Goal: Navigation & Orientation: Find specific page/section

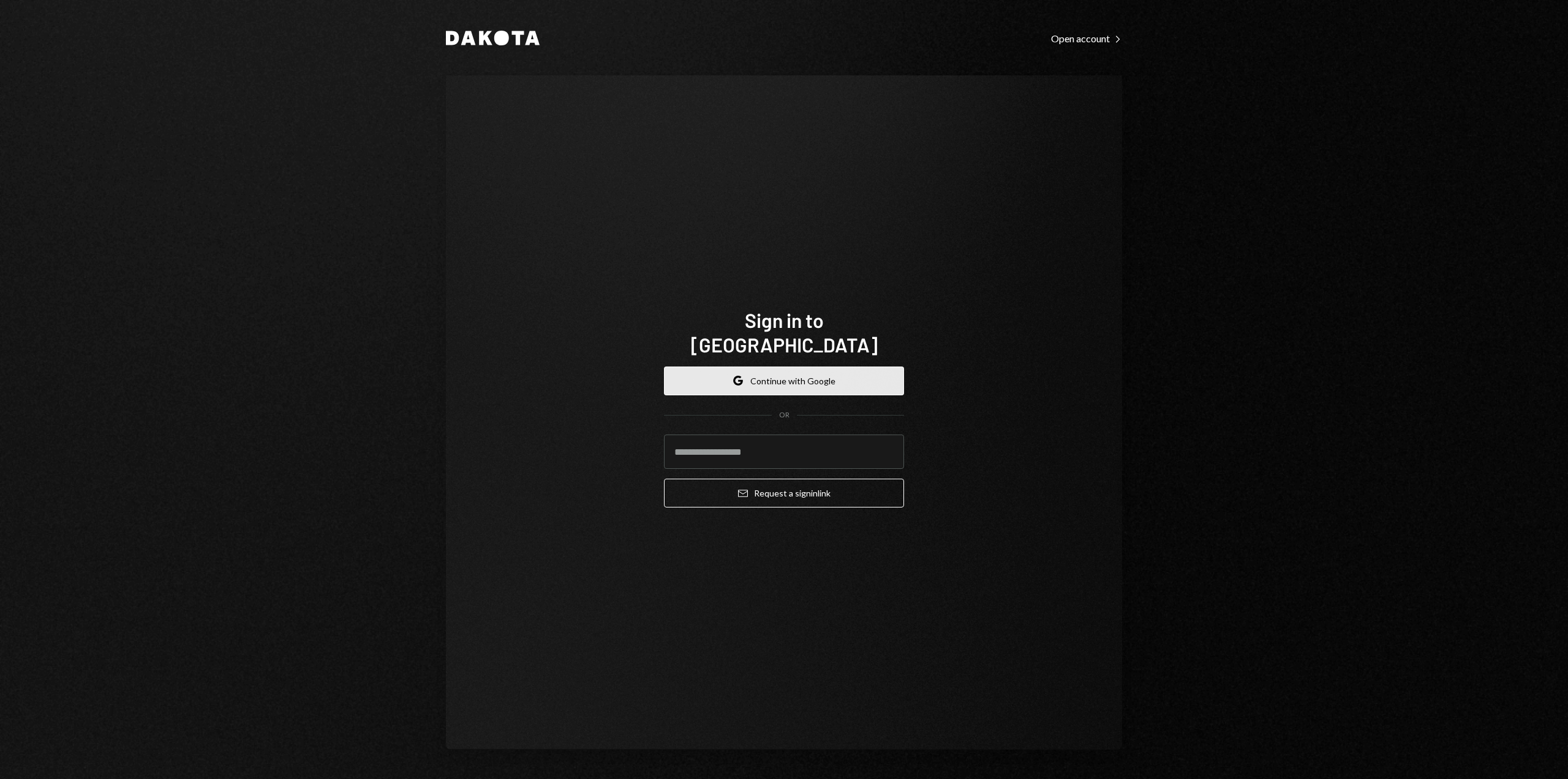
click at [838, 367] on button "Google Continue with Google" at bounding box center [784, 381] width 240 height 29
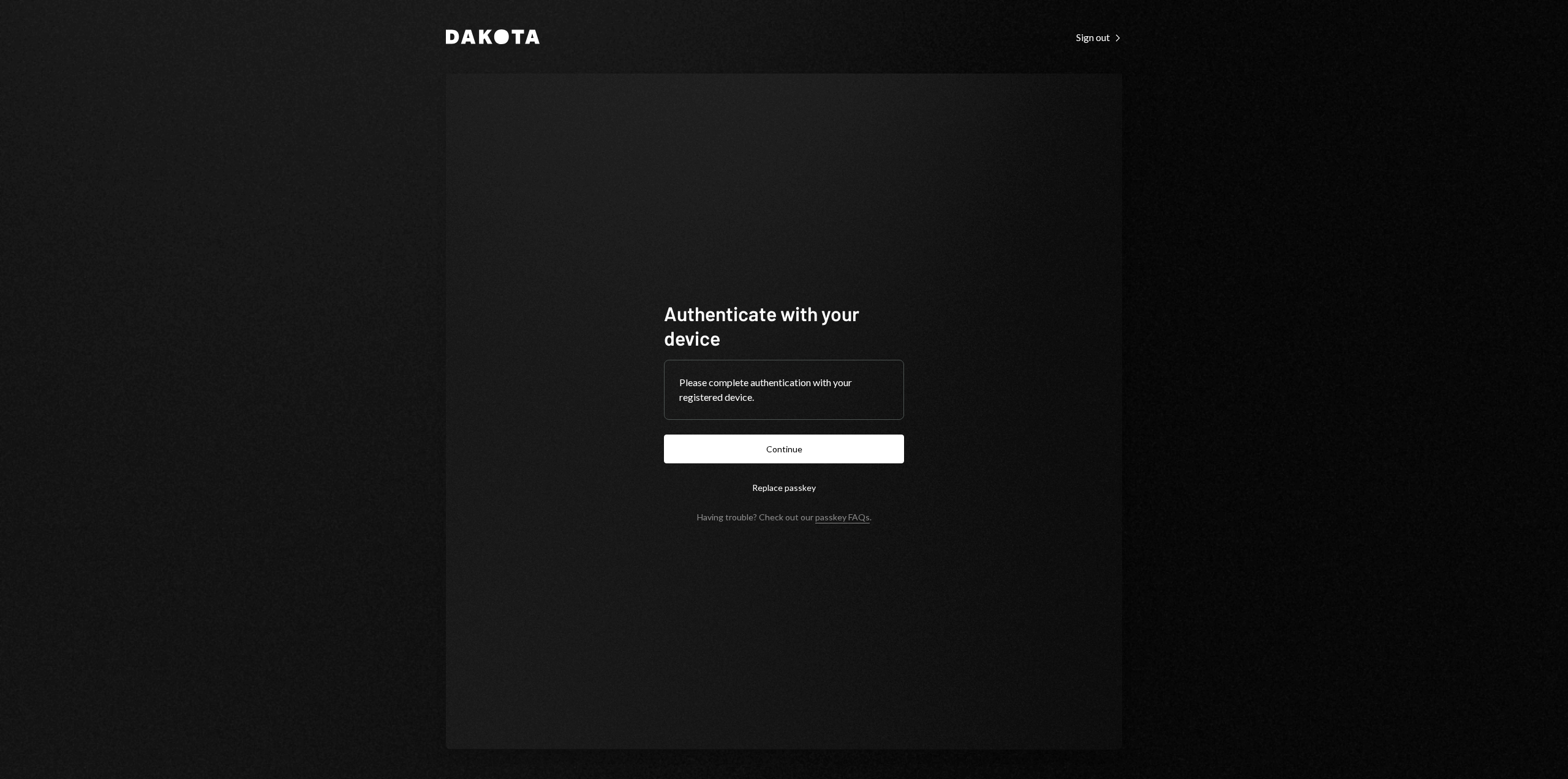
click at [752, 383] on div "Please complete authentication with your registered device." at bounding box center [784, 390] width 210 height 30
click at [797, 457] on button "Continue" at bounding box center [784, 449] width 240 height 29
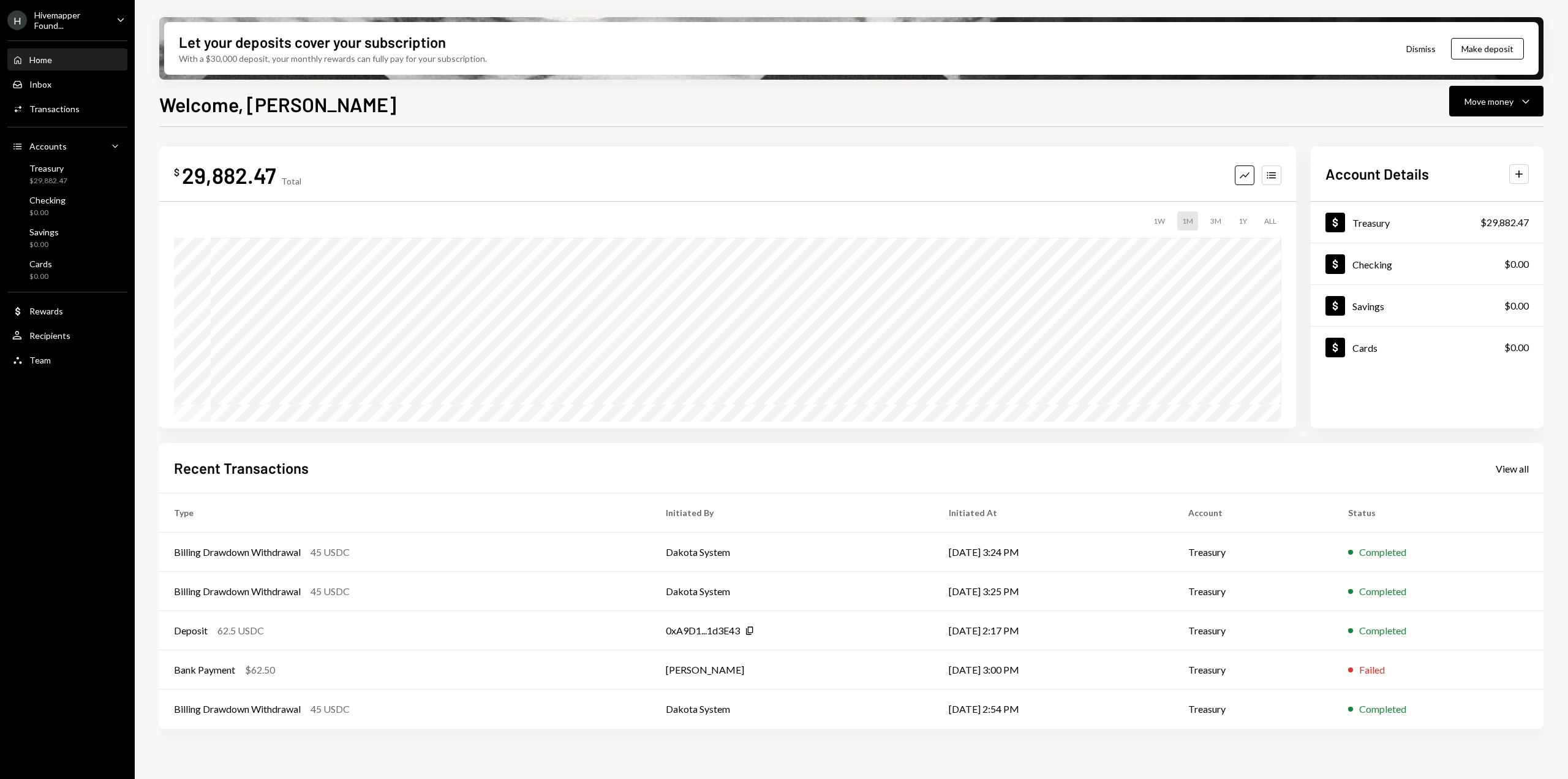
click at [47, 55] on div "Home" at bounding box center [41, 60] width 23 height 11
click at [1371, 225] on div "Treasury" at bounding box center [1370, 222] width 37 height 12
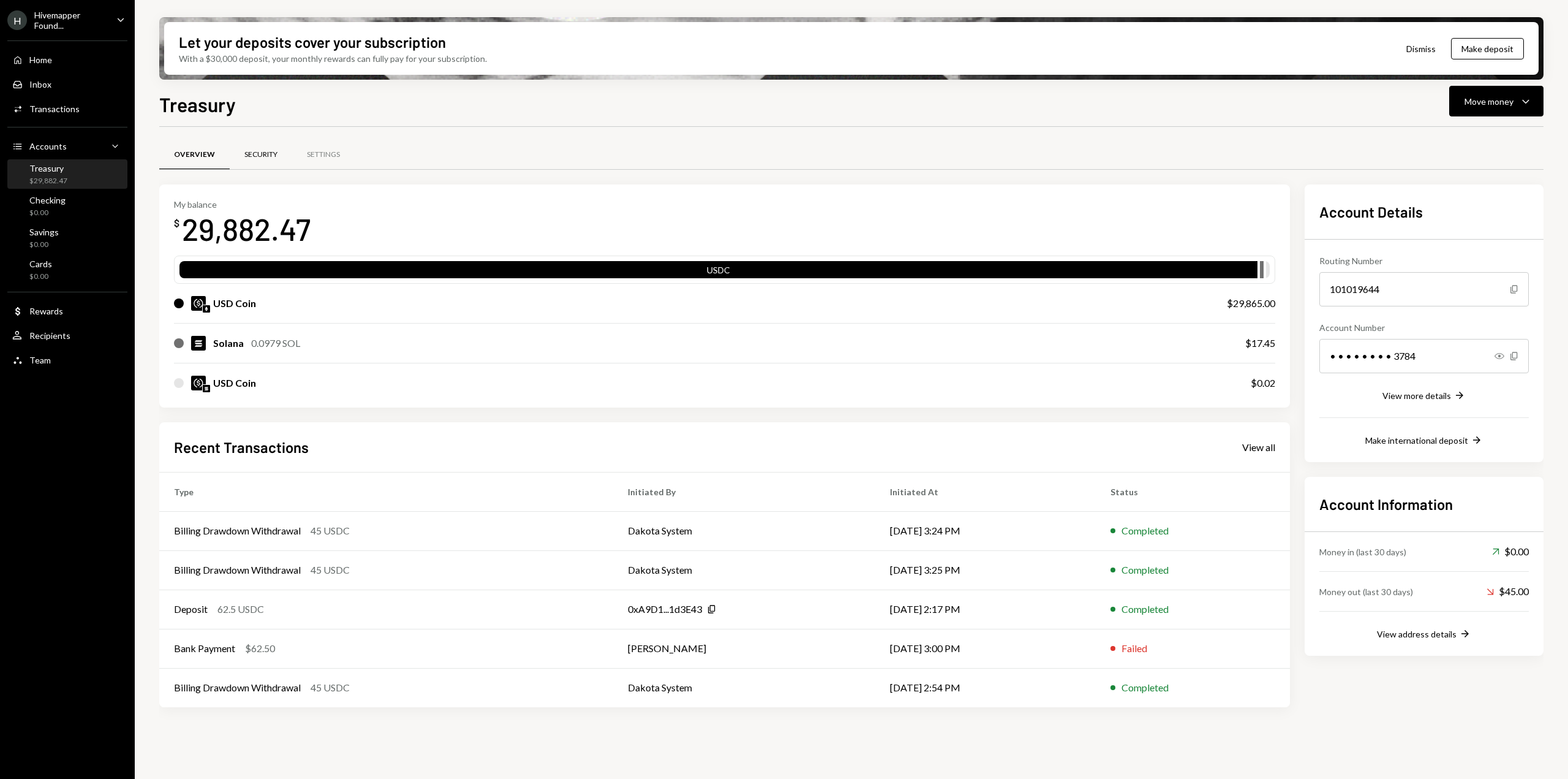
click at [270, 156] on div "Security" at bounding box center [261, 155] width 33 height 11
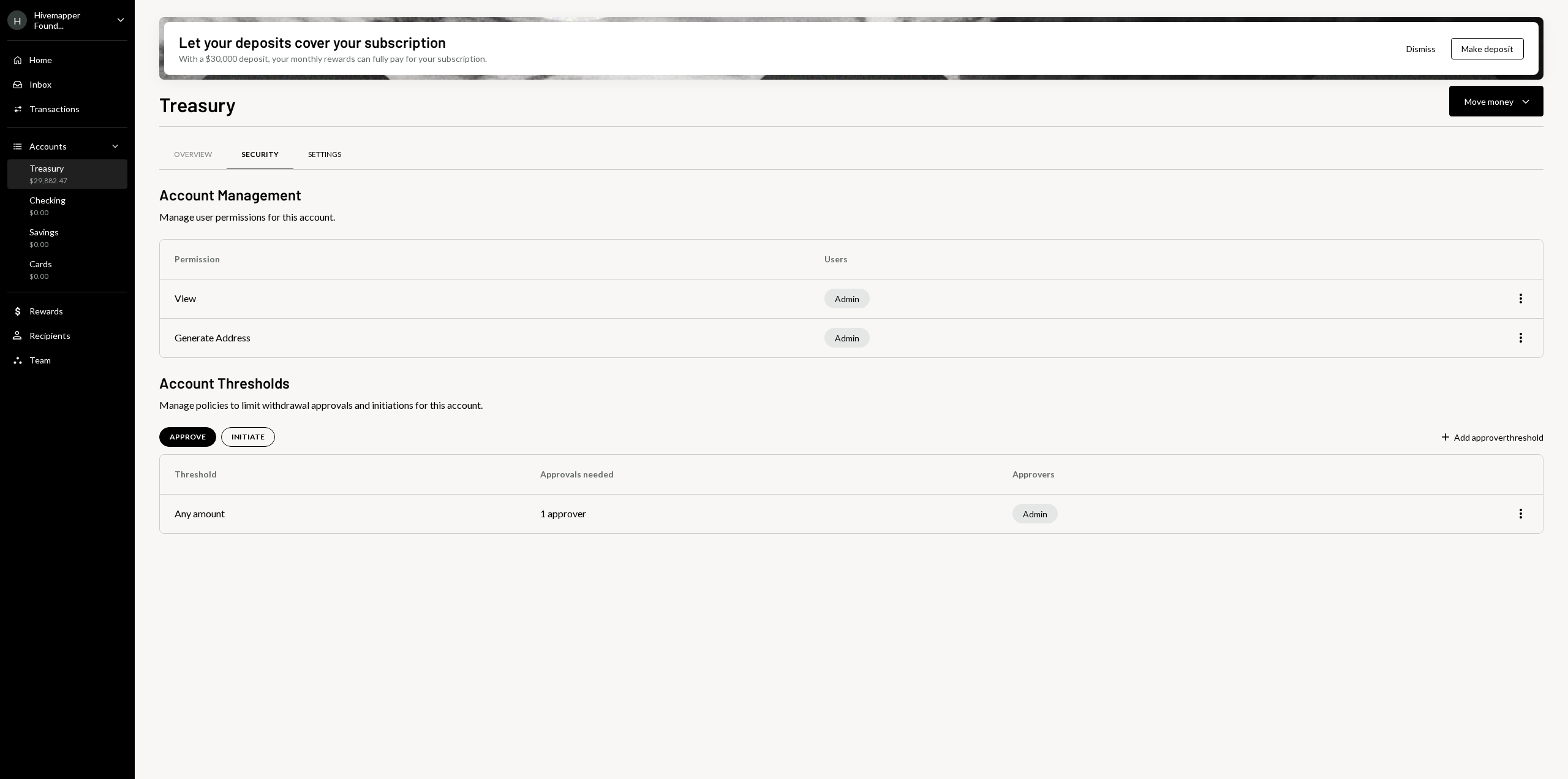
click at [323, 153] on div "Settings" at bounding box center [324, 155] width 33 height 11
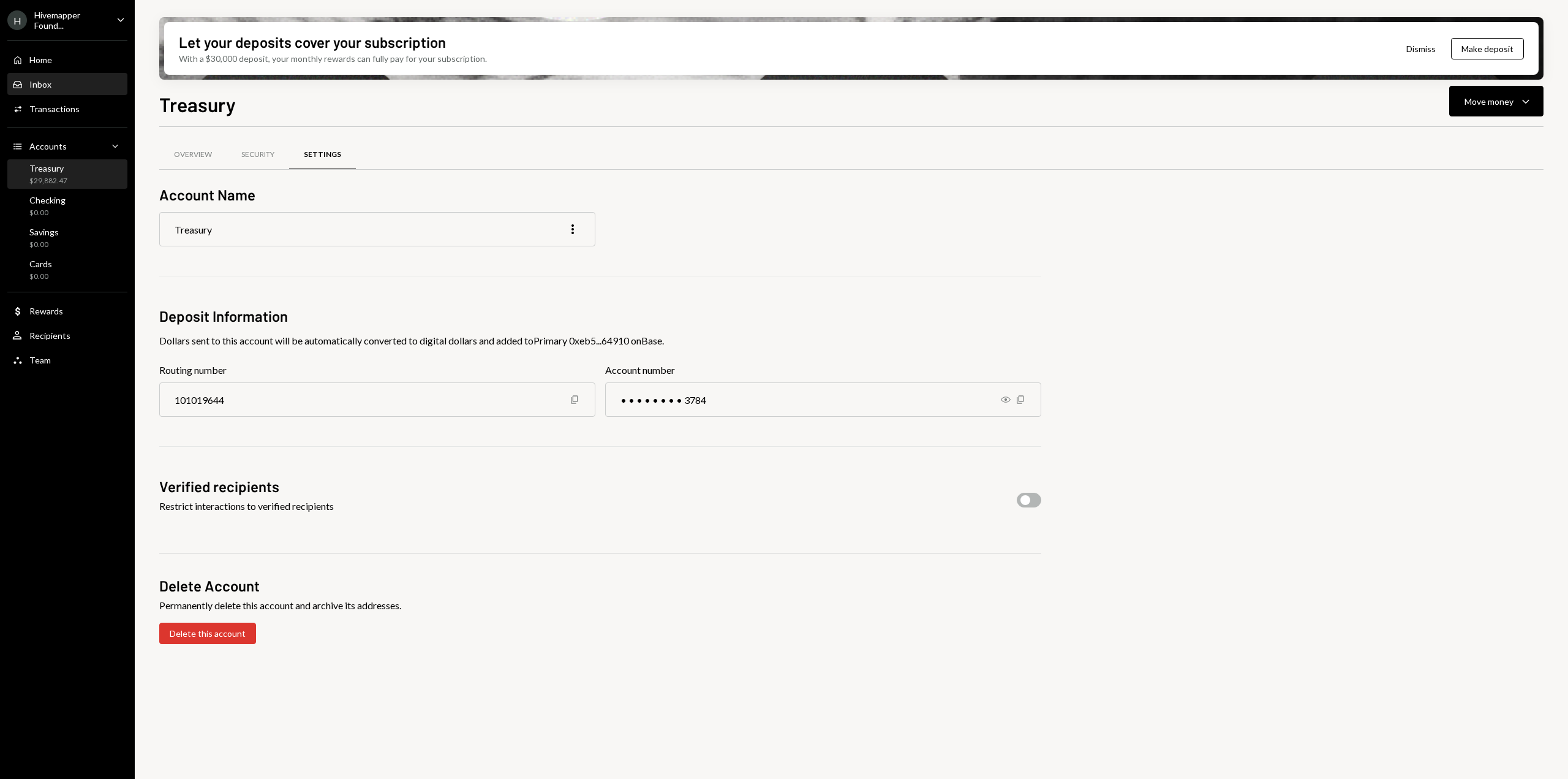
click at [49, 80] on div "Inbox" at bounding box center [41, 84] width 22 height 11
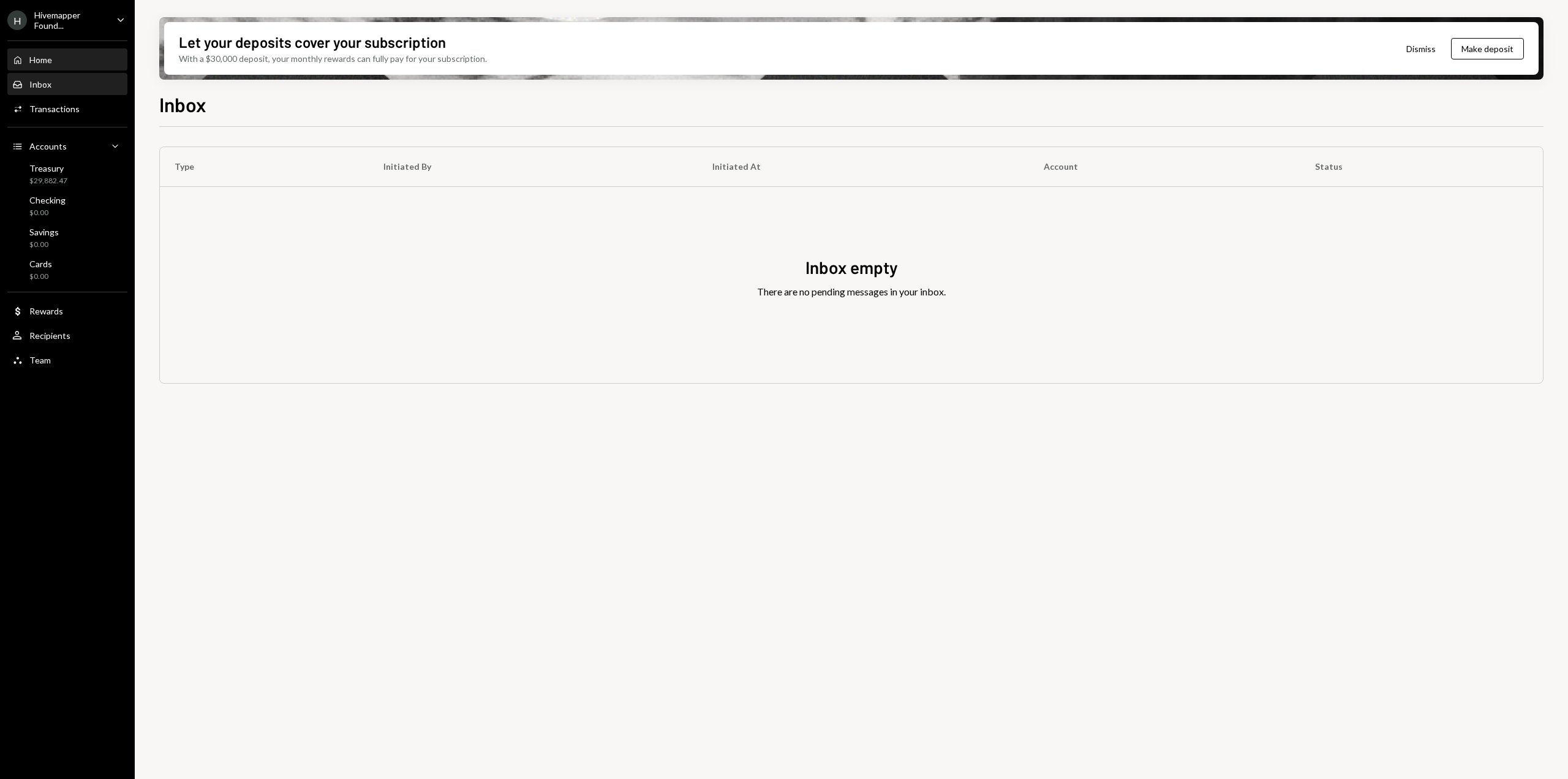
click at [53, 66] on div "Home Home" at bounding box center [68, 60] width 110 height 21
